Goal: Task Accomplishment & Management: Use online tool/utility

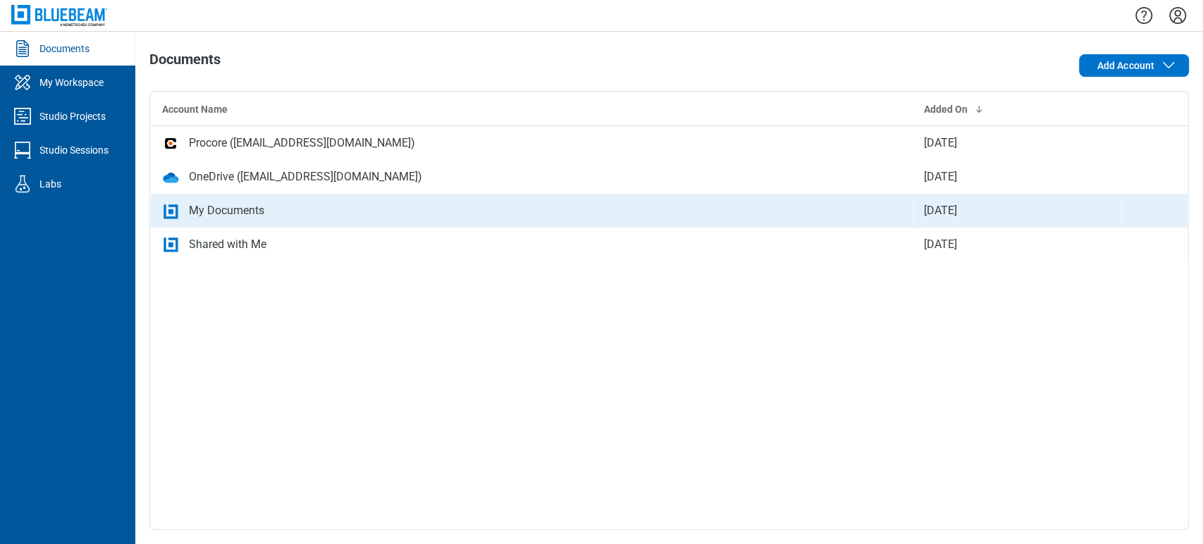
click at [245, 213] on div "My Documents" at bounding box center [226, 210] width 75 height 17
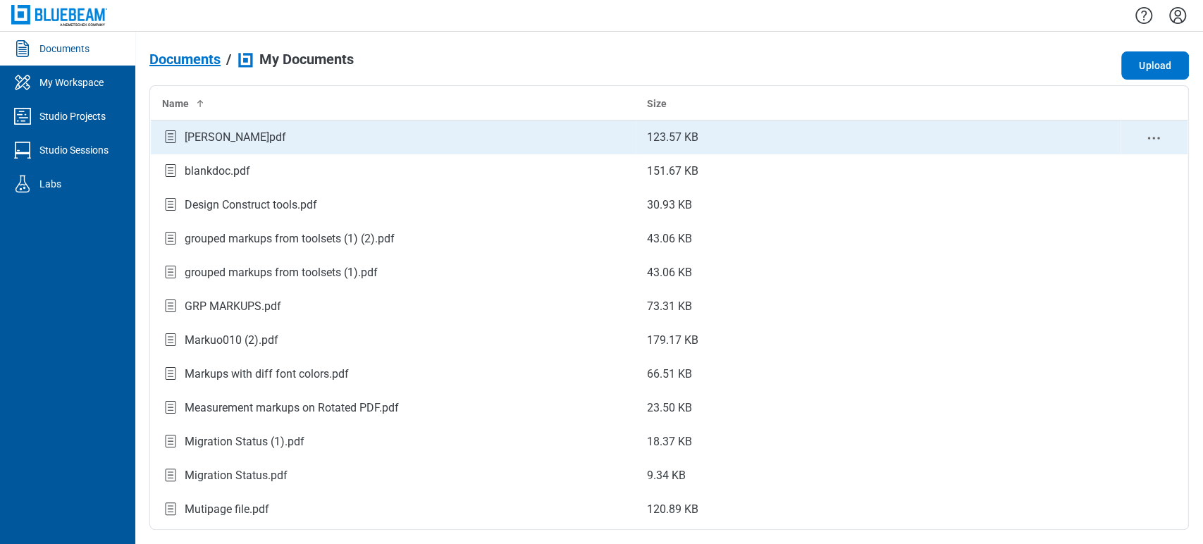
click at [237, 136] on div "[PERSON_NAME]pdf" at bounding box center [235, 137] width 101 height 17
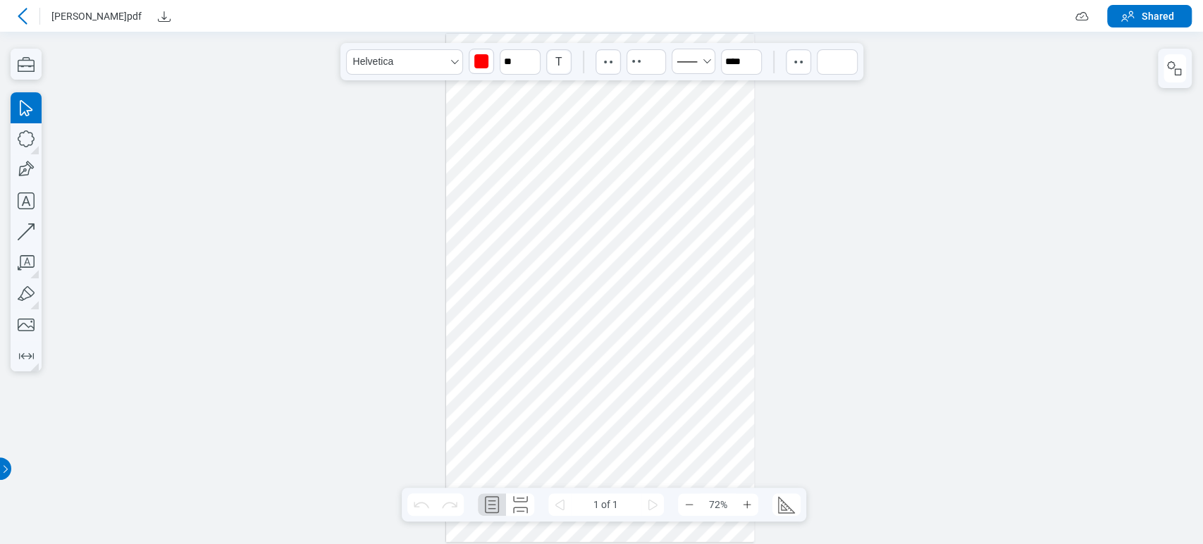
click at [512, 154] on div at bounding box center [600, 288] width 309 height 508
click at [1154, 16] on span "Shared" at bounding box center [1158, 16] width 32 height 14
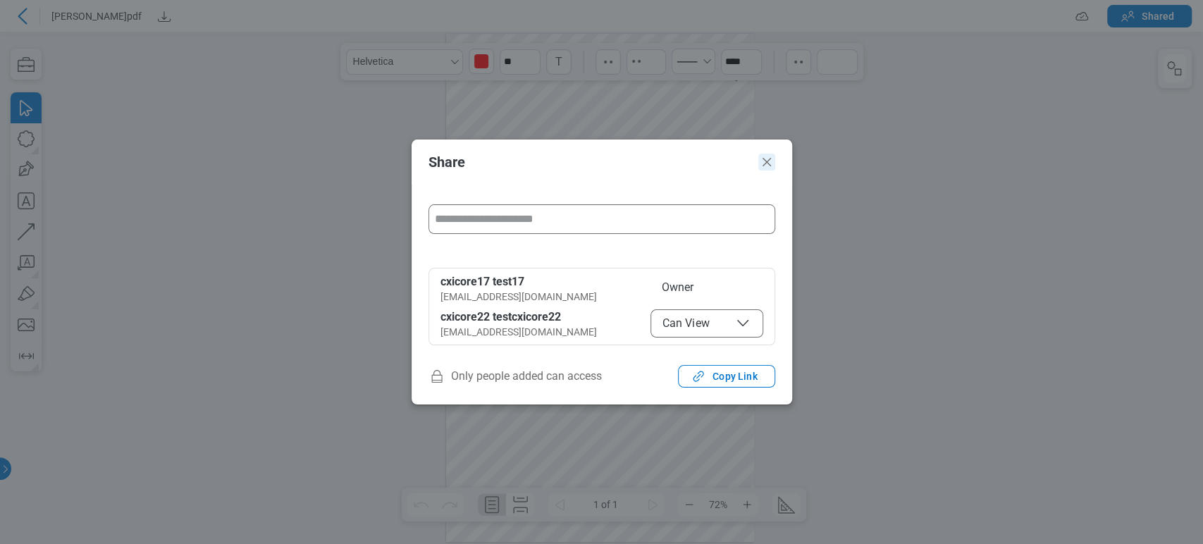
drag, startPoint x: 766, startPoint y: 163, endPoint x: 759, endPoint y: 128, distance: 35.2
click at [766, 163] on icon "Close" at bounding box center [766, 162] width 17 height 17
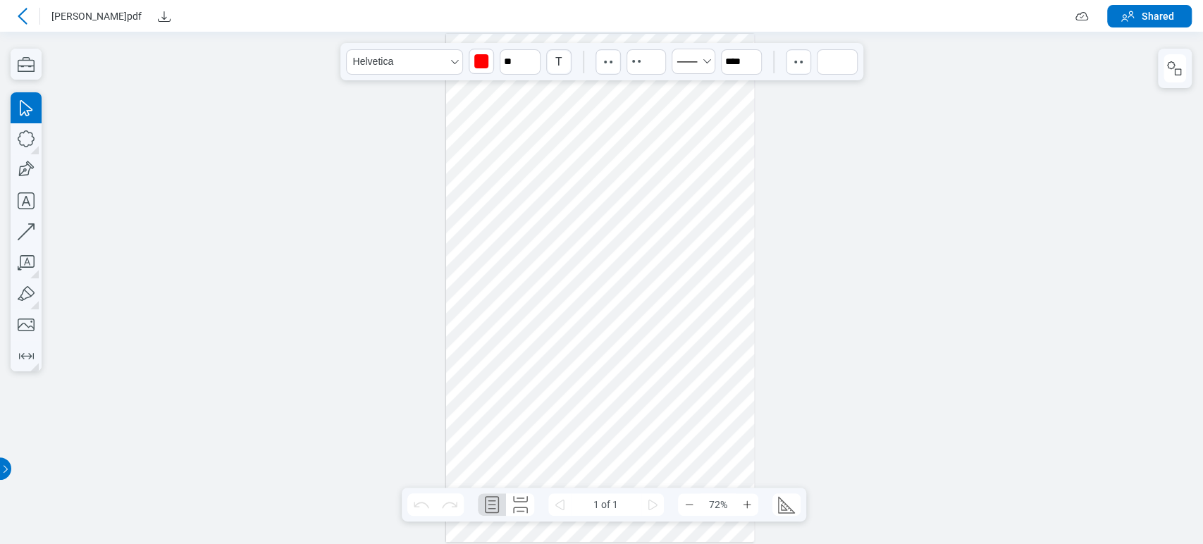
drag, startPoint x: 502, startPoint y: 144, endPoint x: 504, endPoint y: 154, distance: 10.1
click at [504, 154] on div at bounding box center [600, 288] width 309 height 508
drag, startPoint x: 859, startPoint y: 106, endPoint x: 877, endPoint y: 102, distance: 18.0
click at [18, 10] on icon at bounding box center [22, 16] width 17 height 17
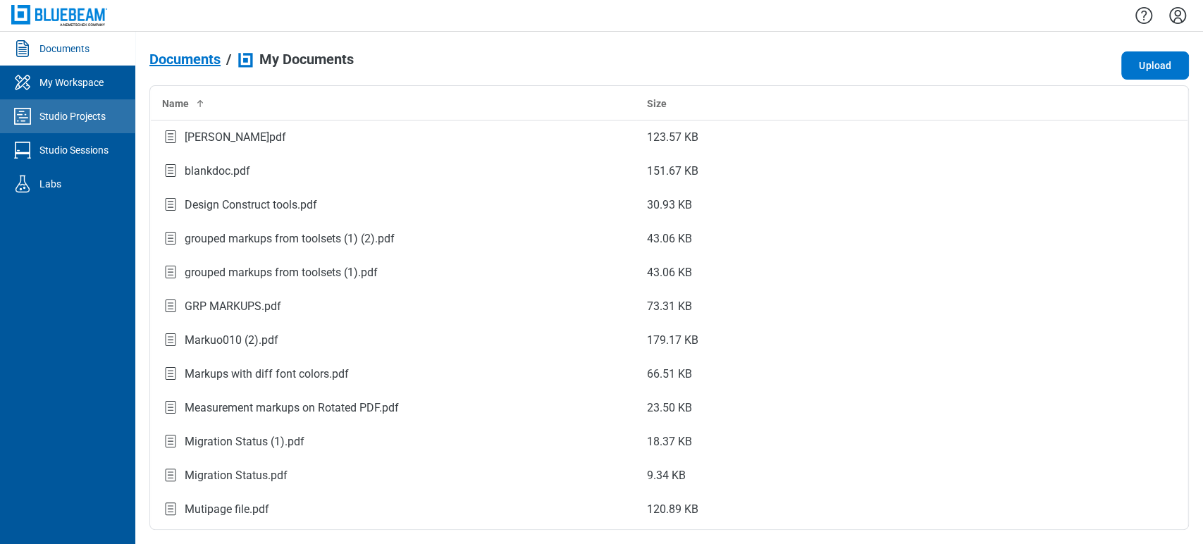
click at [54, 121] on div "Studio Projects" at bounding box center [72, 116] width 66 height 14
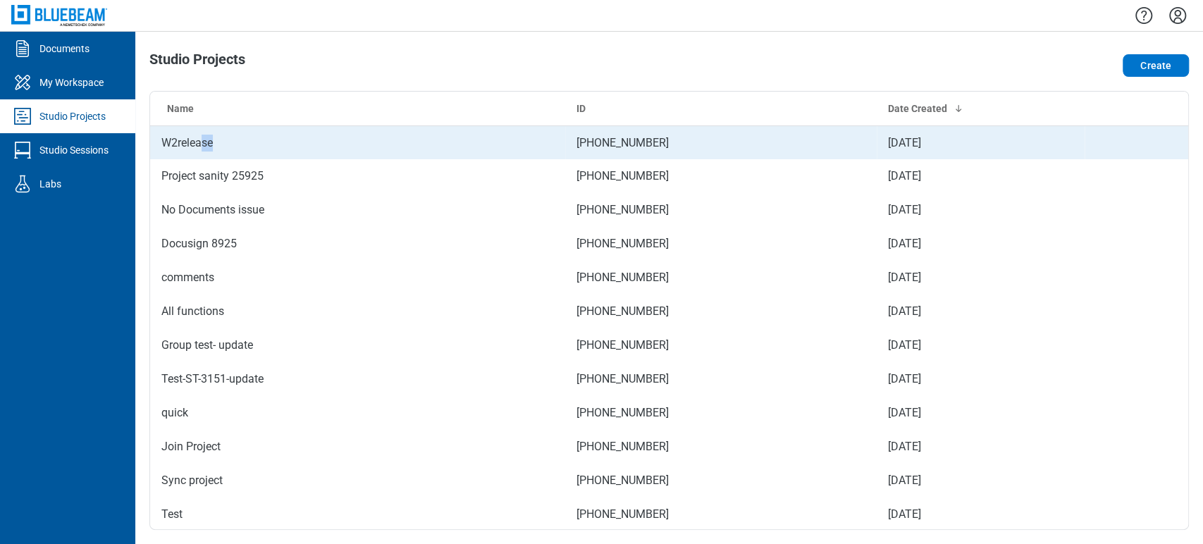
drag, startPoint x: 203, startPoint y: 128, endPoint x: 223, endPoint y: 147, distance: 26.9
click at [223, 147] on td "W2release" at bounding box center [357, 142] width 415 height 34
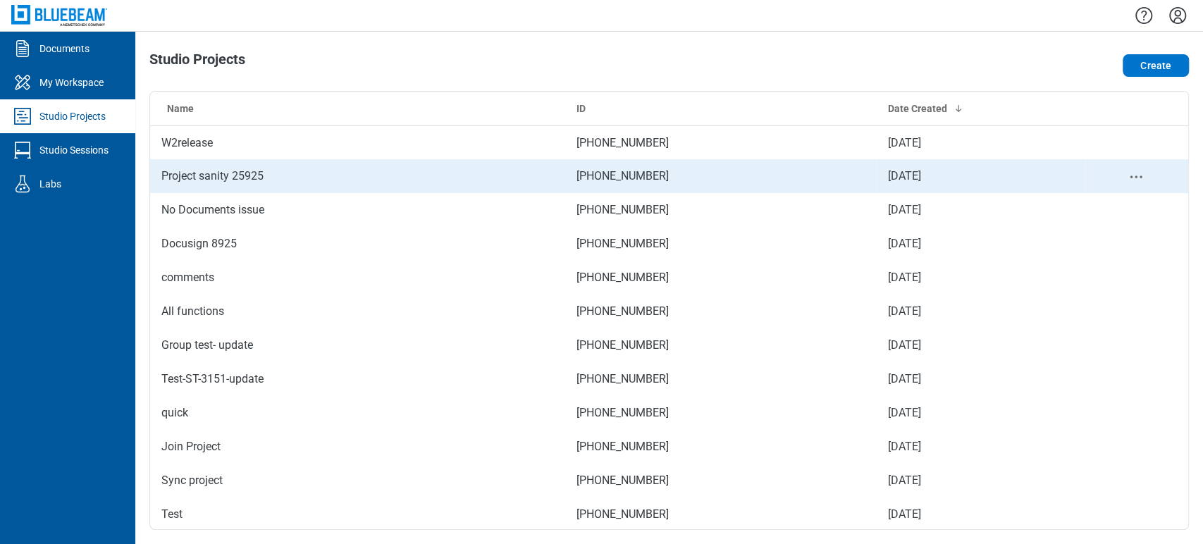
click at [194, 163] on td "Project sanity 25925" at bounding box center [357, 176] width 415 height 34
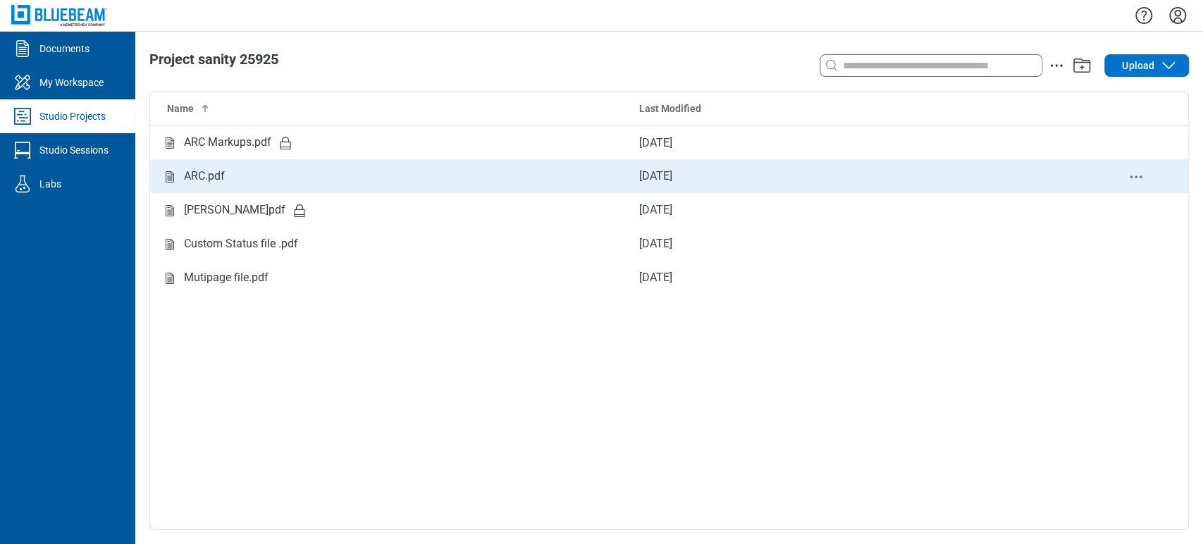
click at [210, 173] on div "ARC.pdf" at bounding box center [204, 177] width 41 height 18
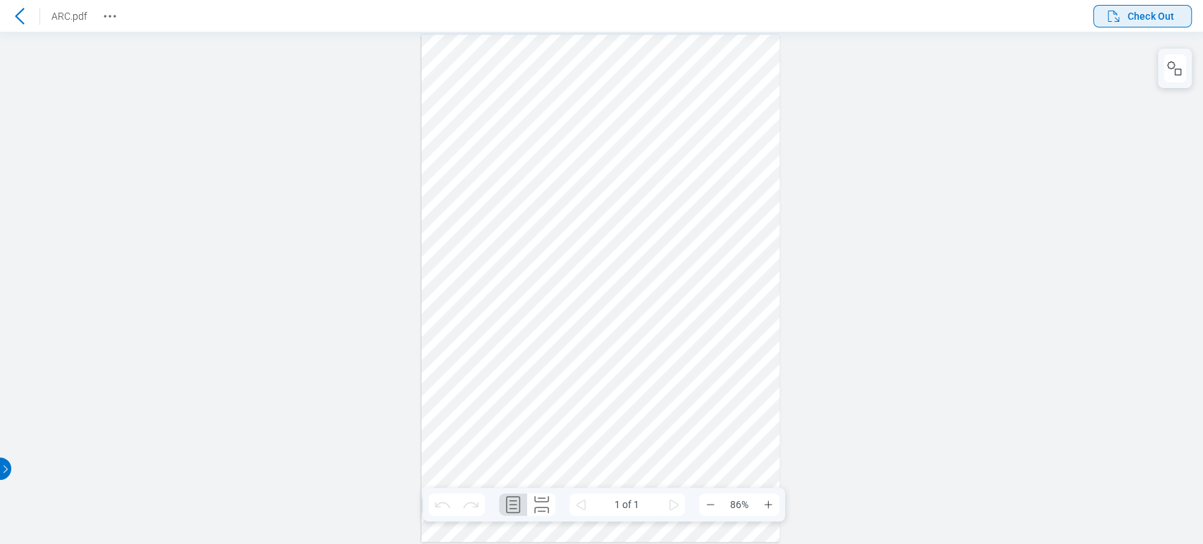
click at [1145, 20] on span "Check Out" at bounding box center [1151, 16] width 47 height 14
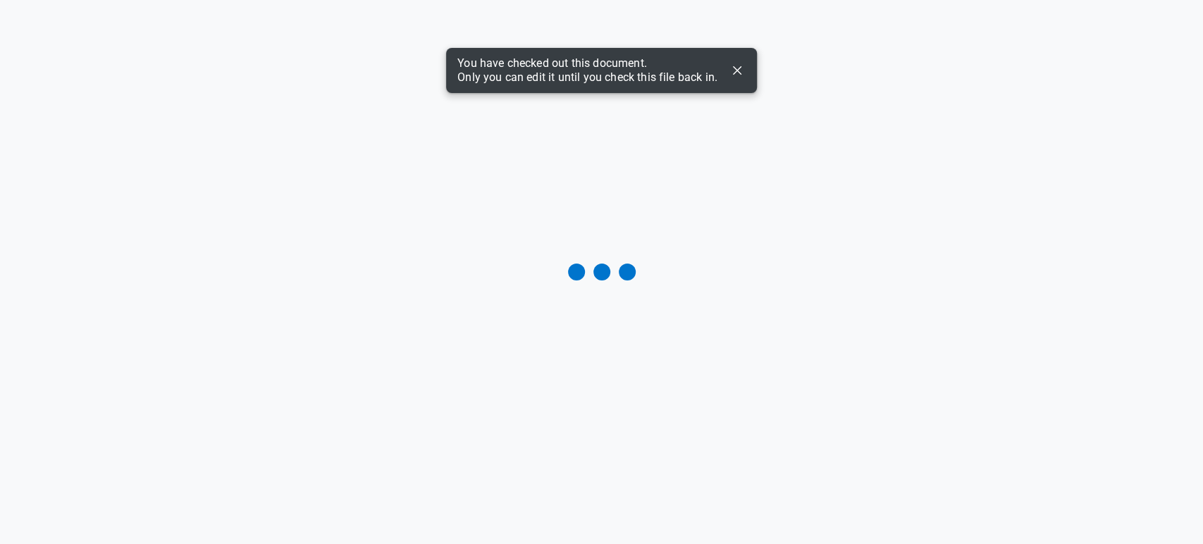
click at [739, 70] on icon "Dismiss" at bounding box center [737, 70] width 17 height 17
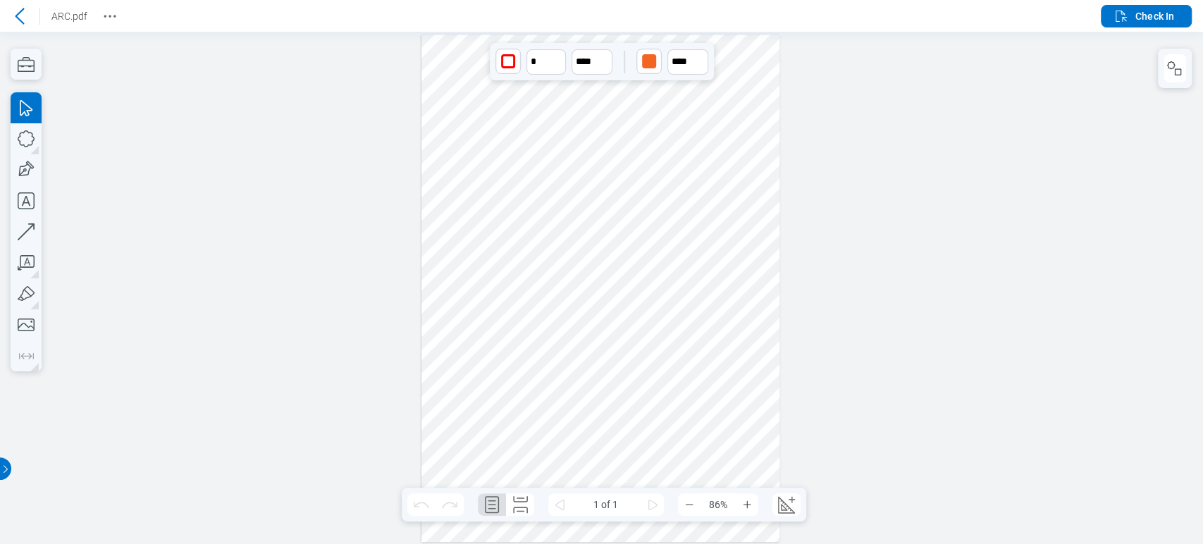
click at [647, 84] on div at bounding box center [600, 288] width 359 height 507
click at [1144, 14] on span "Check In" at bounding box center [1154, 16] width 39 height 14
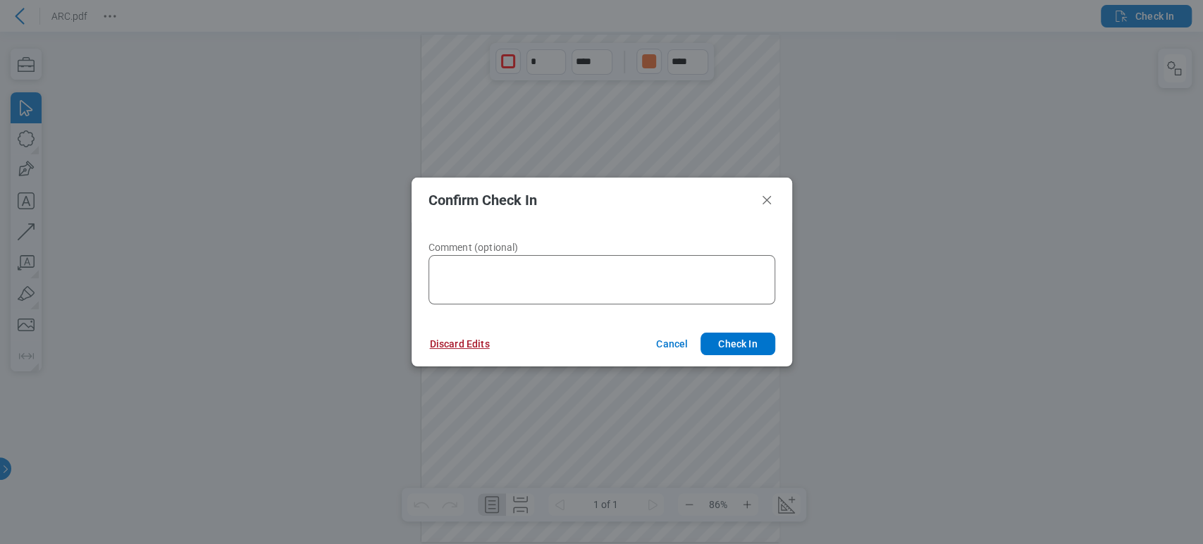
click at [488, 342] on button "Discard Edits" at bounding box center [460, 344] width 94 height 23
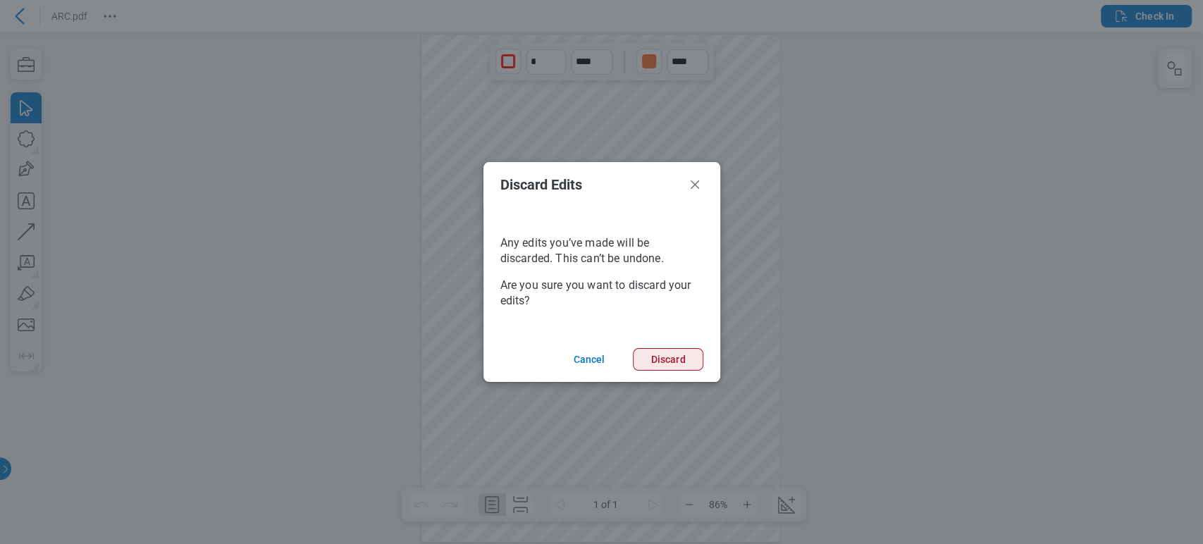
click at [646, 366] on button "Discard" at bounding box center [668, 359] width 70 height 23
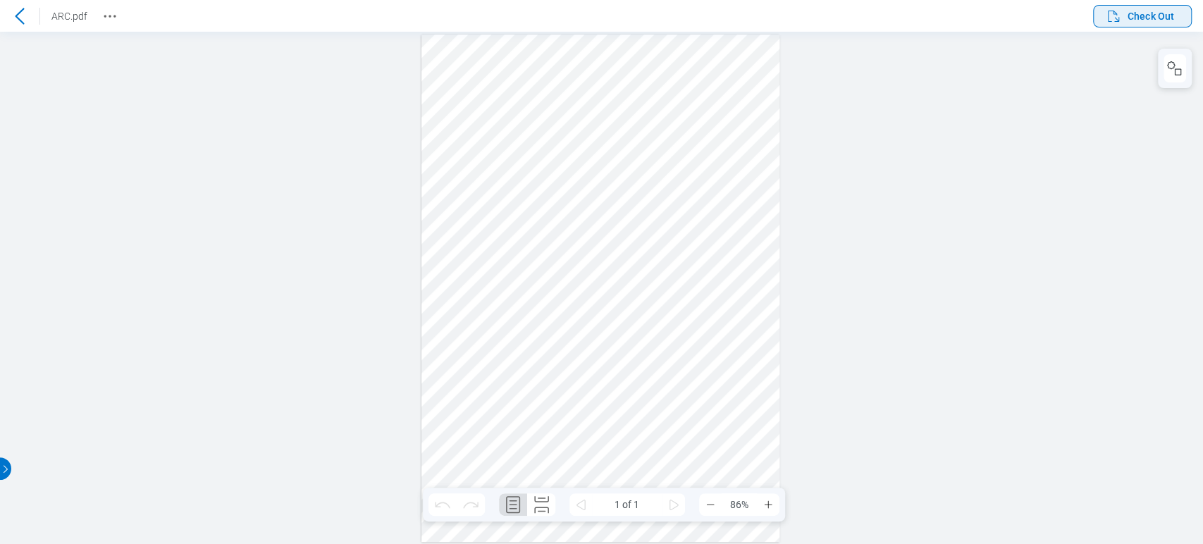
click at [1121, 14] on icon "button" at bounding box center [1113, 16] width 17 height 17
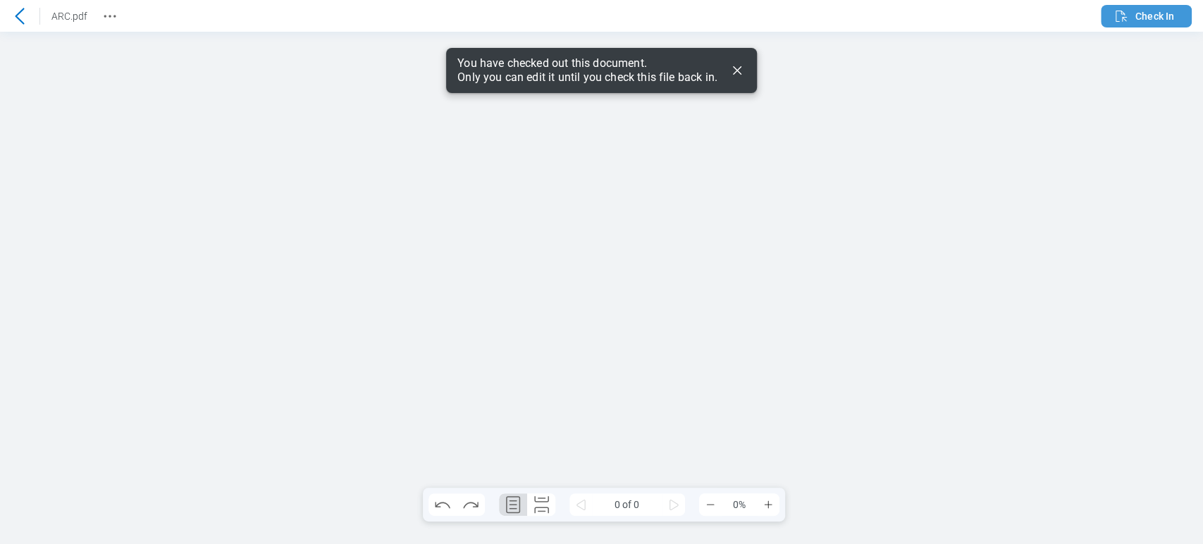
click at [1113, 18] on icon "button" at bounding box center [1121, 16] width 17 height 17
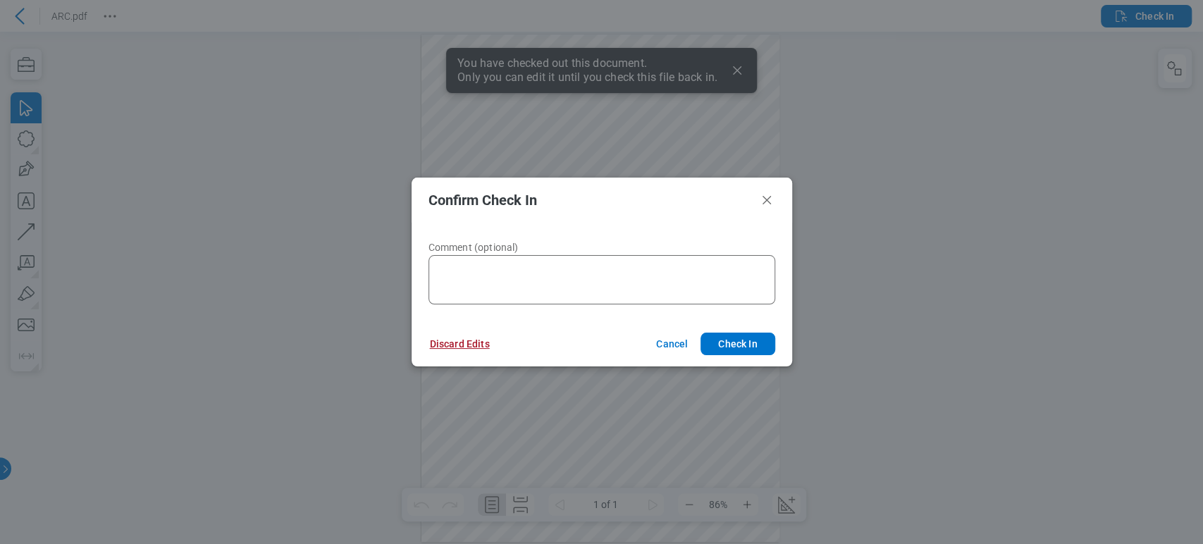
click at [481, 341] on button "Discard Edits" at bounding box center [460, 344] width 94 height 23
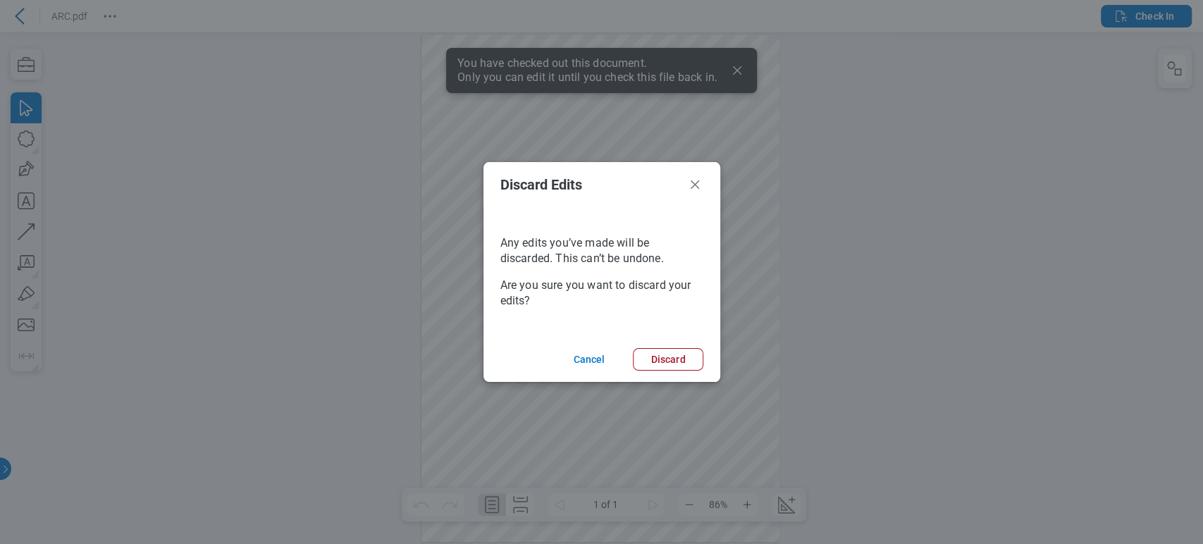
click at [16, 19] on div "Discard Edits Any edits you’ve made will be discarded. This can’t be undone. Ar…" at bounding box center [601, 272] width 1203 height 544
click at [654, 357] on button "Discard" at bounding box center [668, 359] width 70 height 23
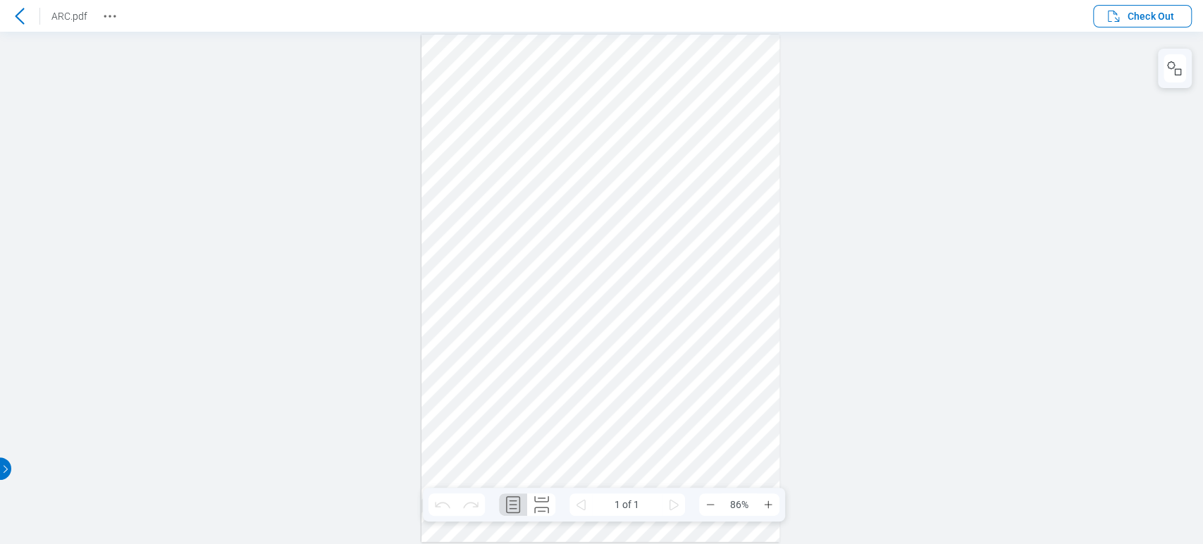
click at [23, 14] on icon at bounding box center [19, 16] width 17 height 17
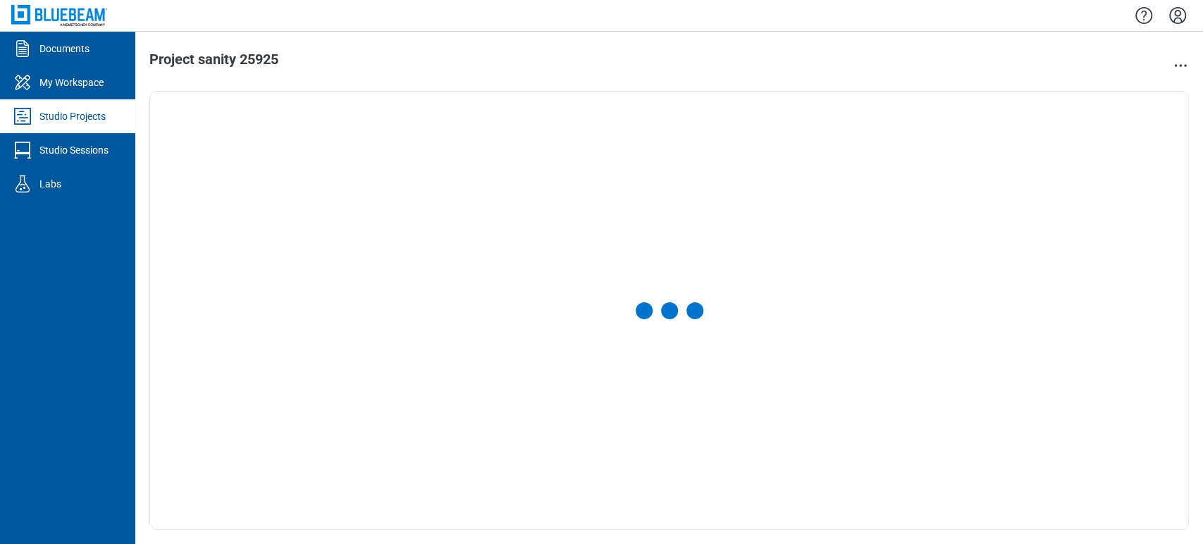
click at [1172, 12] on icon "Settings" at bounding box center [1177, 15] width 23 height 23
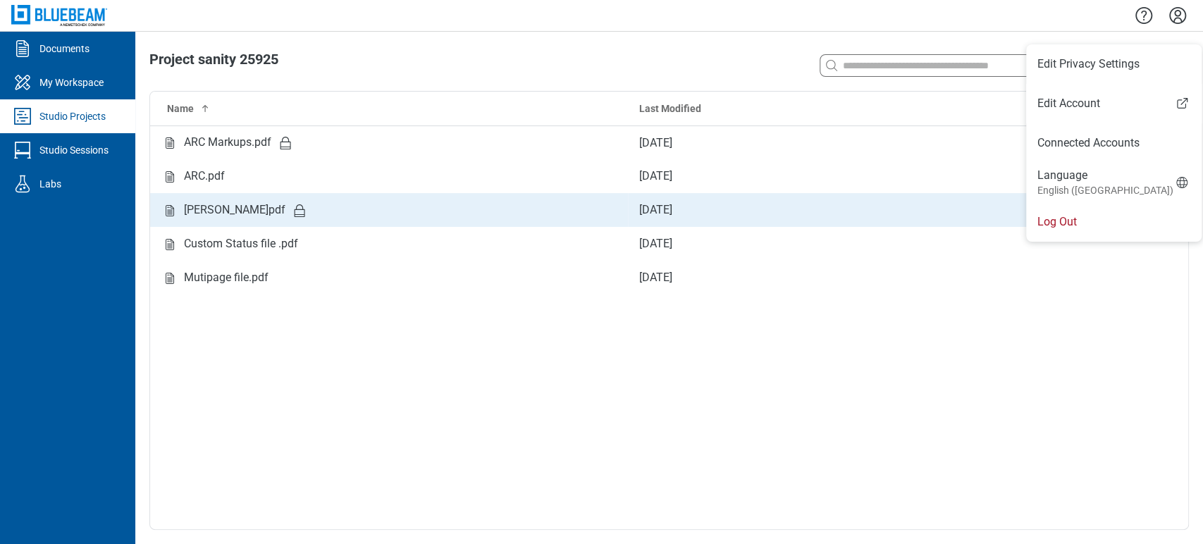
click at [1082, 210] on li "Log Out" at bounding box center [1113, 221] width 175 height 39
